Goal: Check status

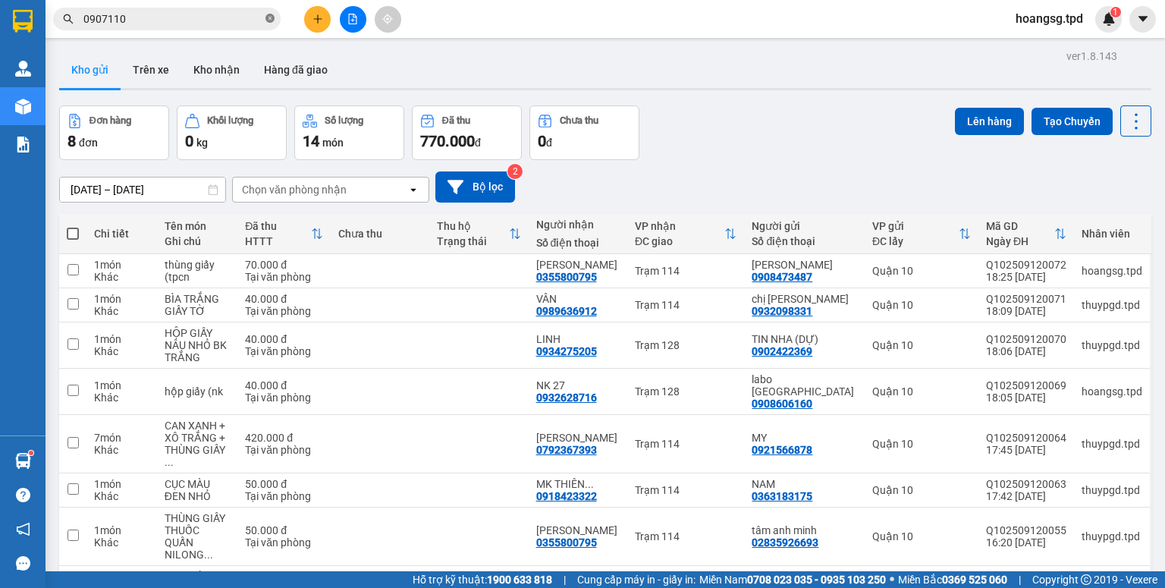
click at [269, 15] on icon "close-circle" at bounding box center [269, 18] width 9 height 9
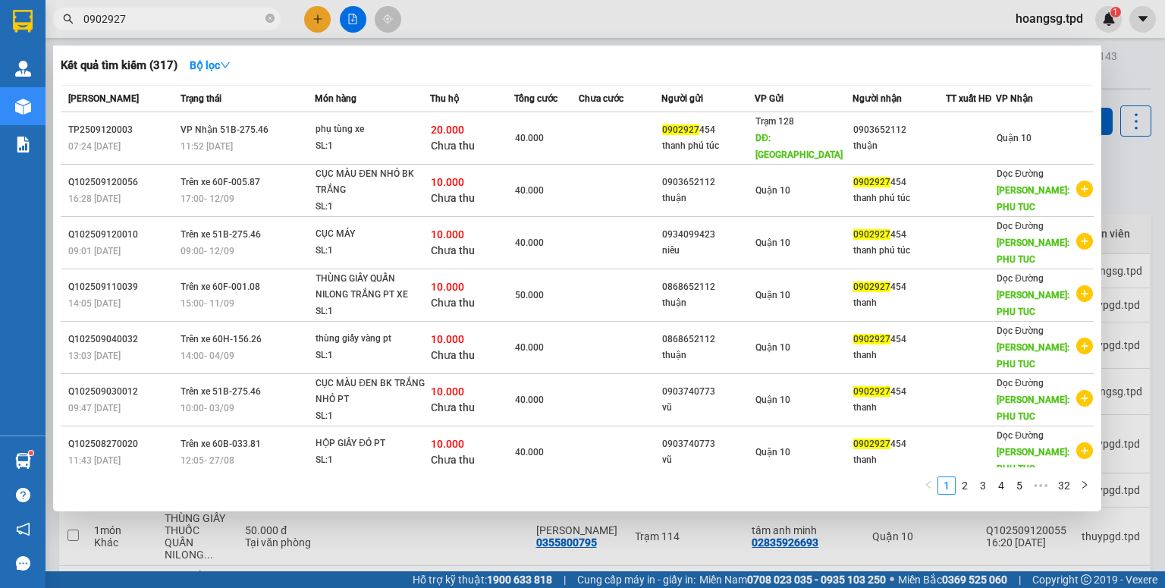
type input "0902927"
click at [628, 52] on div "Kết quả tìm kiếm ( 317 ) Bộ lọc Mã ĐH Trạng thái Món hàng Thu hộ Tổng cước Chưa…" at bounding box center [577, 279] width 1048 height 466
click at [273, 23] on icon "close-circle" at bounding box center [269, 18] width 9 height 9
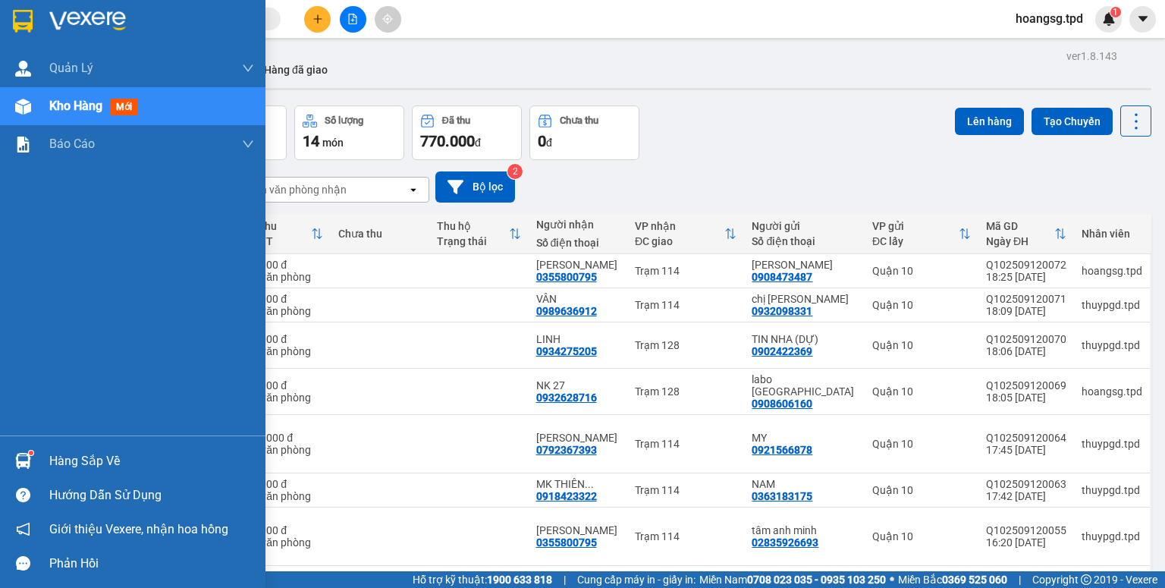
click at [42, 469] on div "Hàng sắp về" at bounding box center [132, 461] width 265 height 34
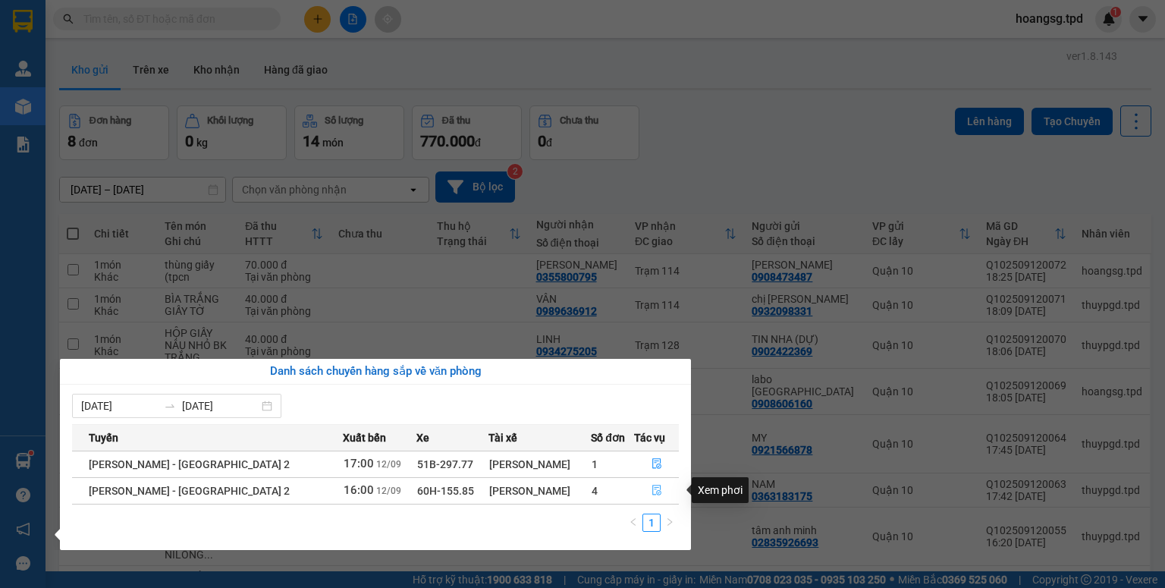
click at [658, 488] on button "button" at bounding box center [657, 491] width 44 height 24
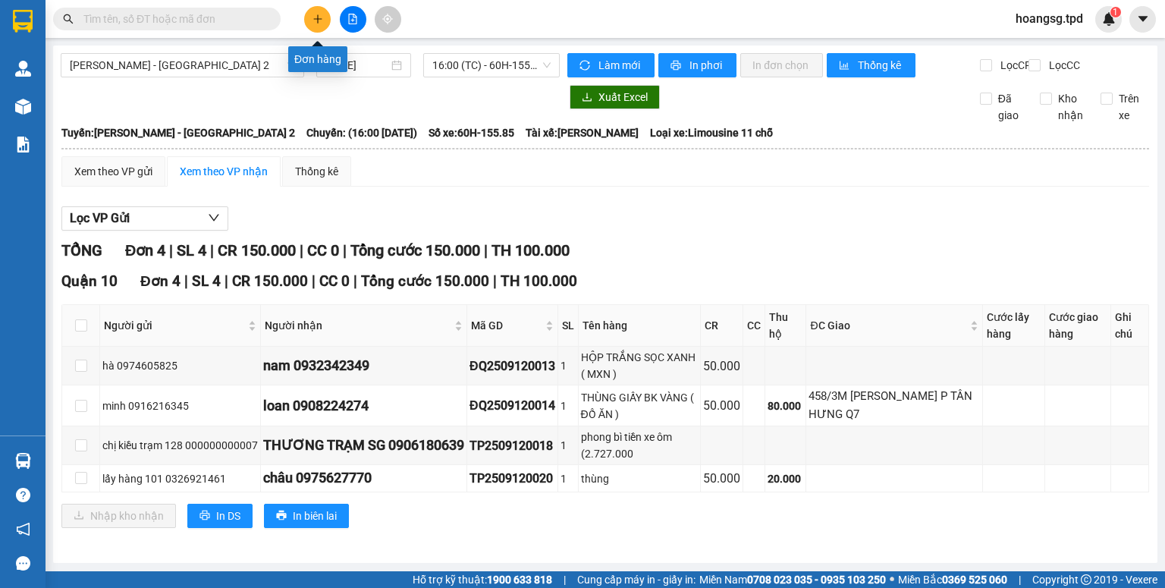
click at [318, 25] on button at bounding box center [317, 19] width 27 height 27
